Goal: Check status: Check status

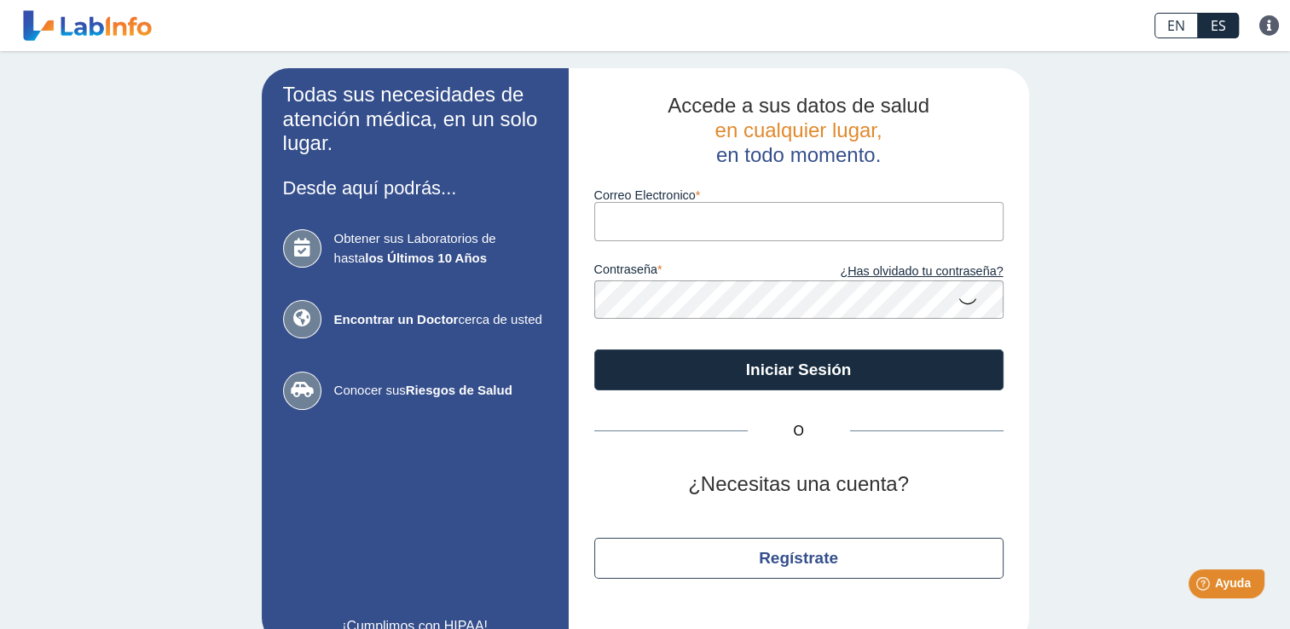
type input "[EMAIL_ADDRESS][DOMAIN_NAME]"
click at [962, 304] on icon at bounding box center [968, 300] width 20 height 33
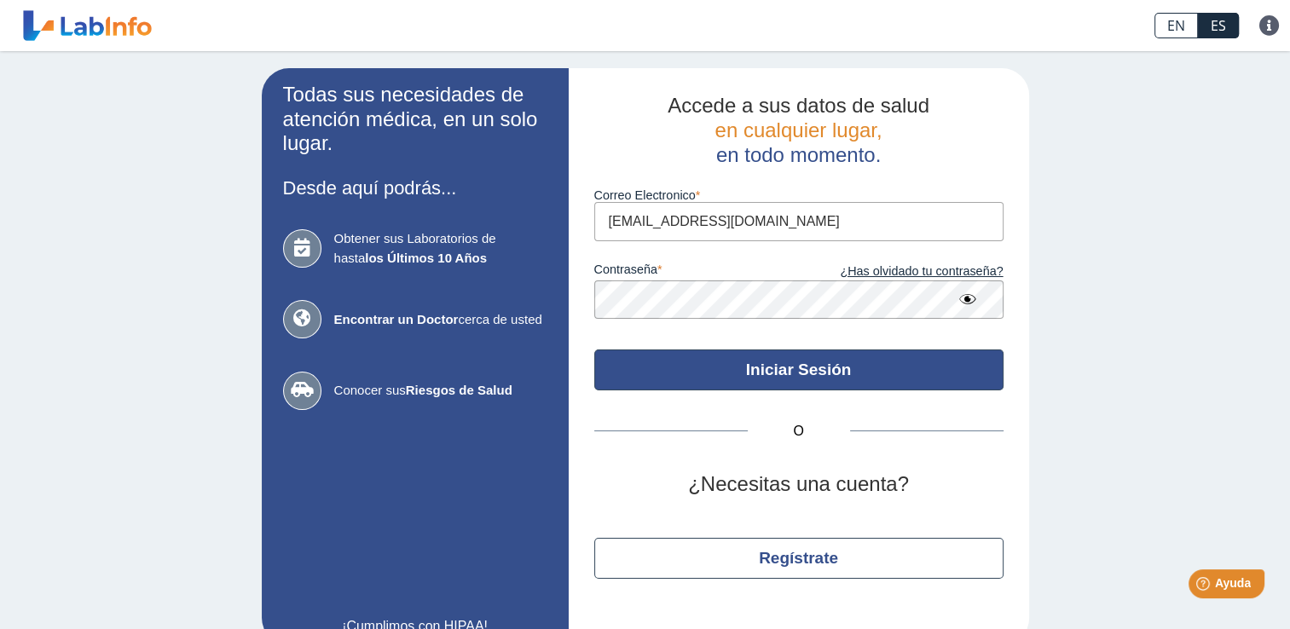
click at [872, 371] on button "Iniciar Sesión" at bounding box center [798, 370] width 409 height 41
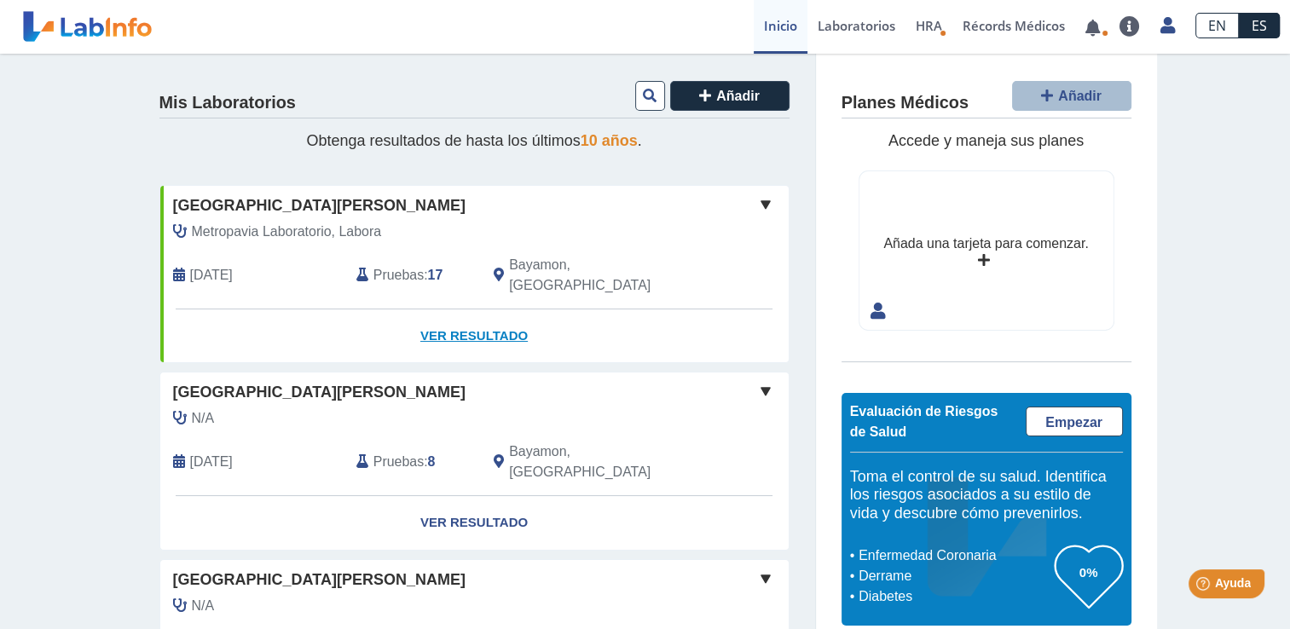
click at [498, 312] on link "Ver Resultado" at bounding box center [474, 337] width 629 height 54
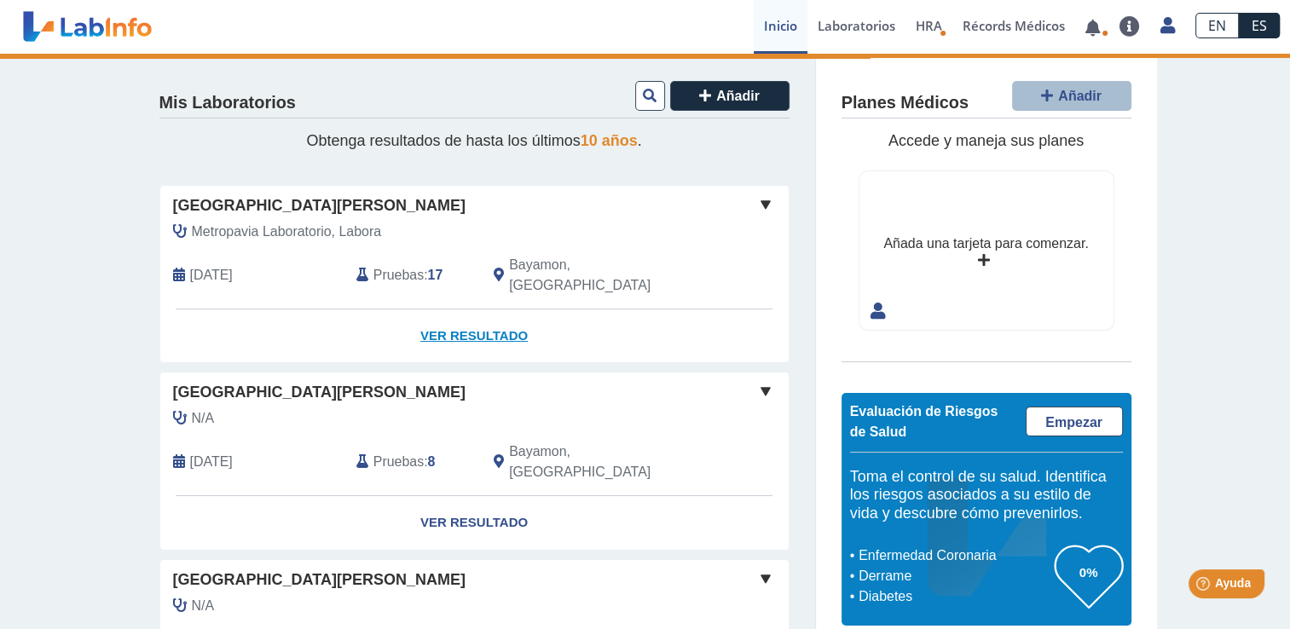
click at [485, 310] on link "Ver Resultado" at bounding box center [474, 337] width 629 height 54
click at [469, 310] on link "Ver Resultado" at bounding box center [474, 337] width 629 height 54
click at [428, 268] on b "17" at bounding box center [435, 275] width 15 height 14
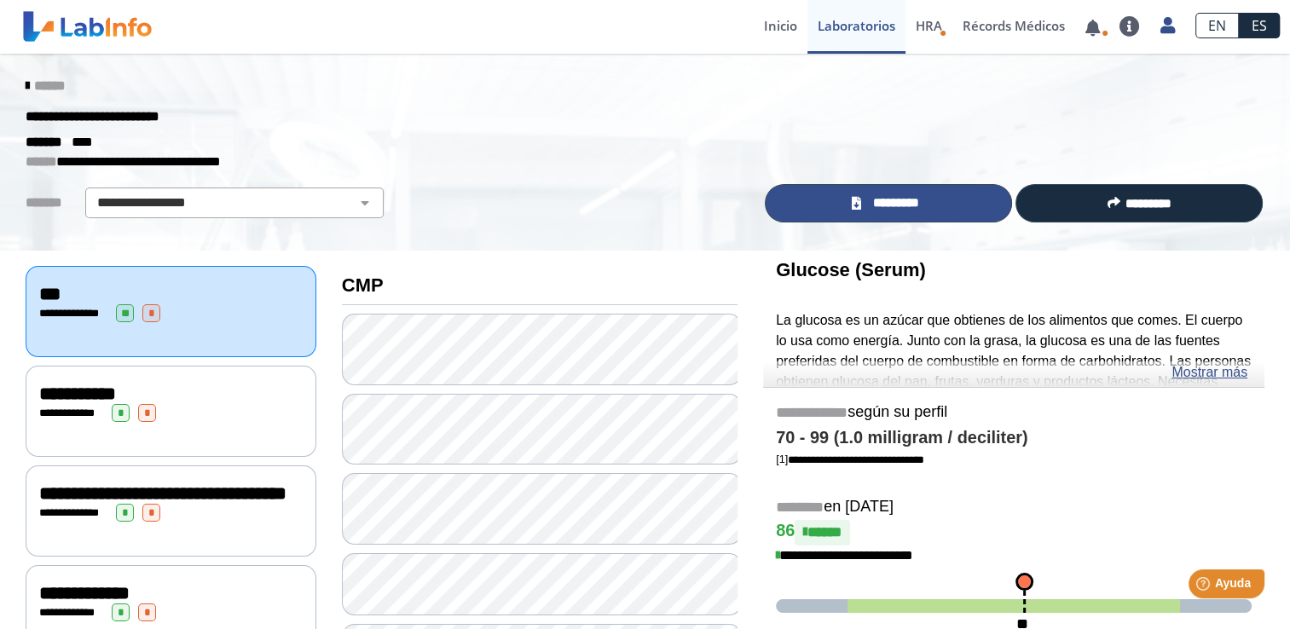
click at [897, 200] on span "*********" at bounding box center [895, 204] width 59 height 20
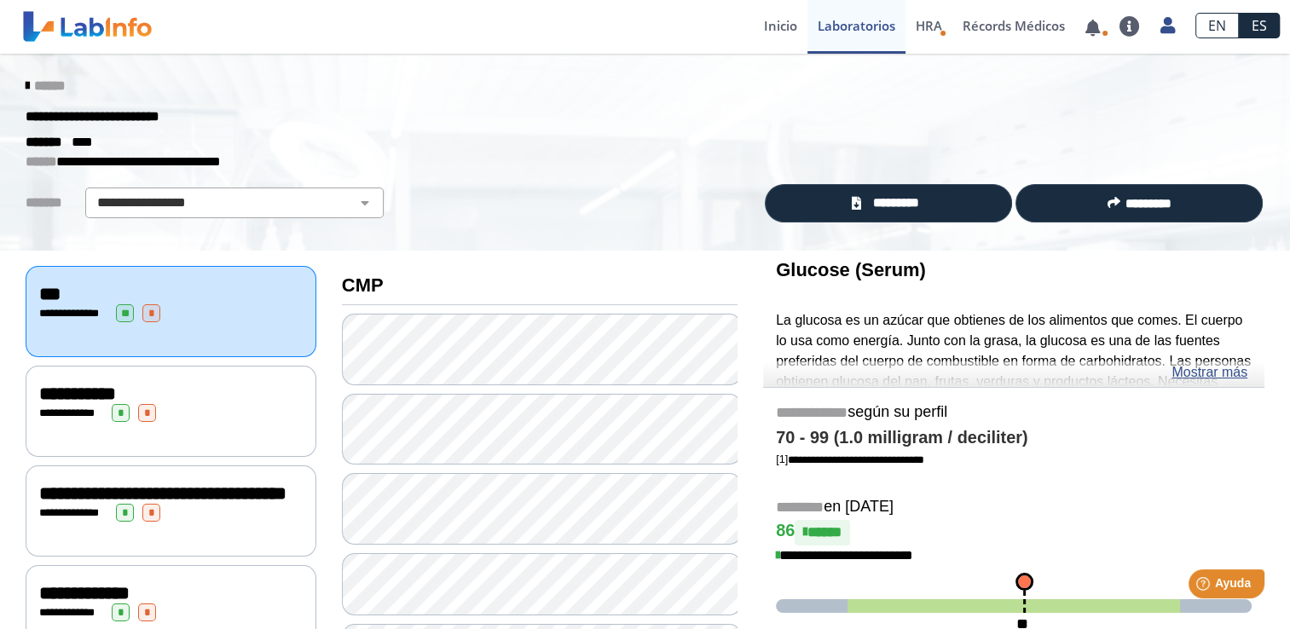
click at [343, 17] on div "Immuno Reference Lab envió nuevos resultados de laboratorio Para [PERSON_NAME] …" at bounding box center [447, 26] width 579 height 51
